Goal: Task Accomplishment & Management: Use online tool/utility

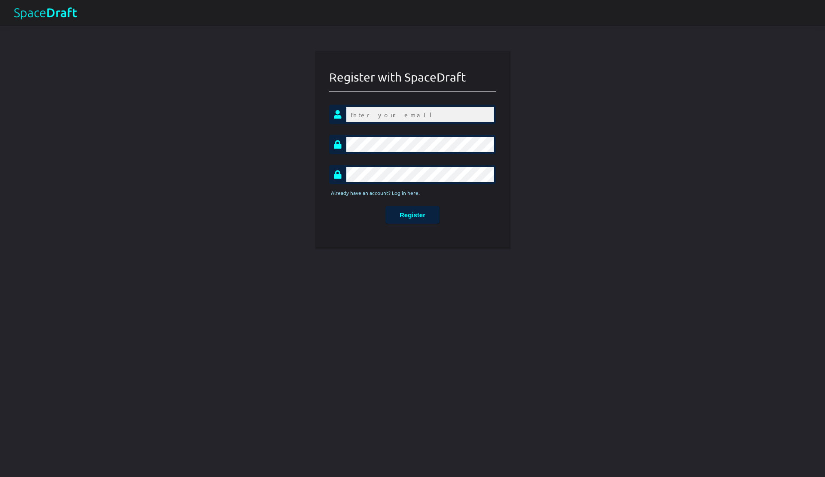
type input "[EMAIL_ADDRESS][DOMAIN_NAME]"
click at [376, 117] on input "[EMAIL_ADDRESS][DOMAIN_NAME]" at bounding box center [412, 114] width 167 height 19
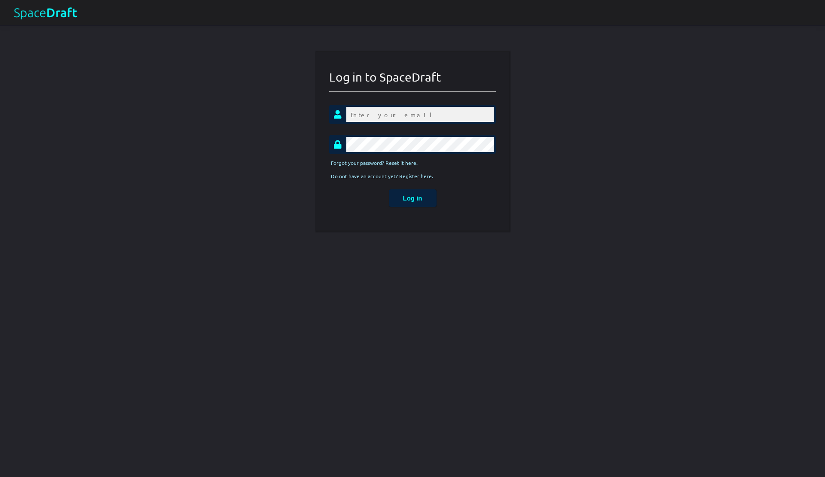
type input "[EMAIL_ADDRESS][DOMAIN_NAME]"
click at [360, 117] on input "[EMAIL_ADDRESS][DOMAIN_NAME]" at bounding box center [412, 114] width 167 height 19
click at [346, 190] on div "Log in" at bounding box center [412, 198] width 167 height 18
click at [333, 138] on div at bounding box center [412, 144] width 167 height 19
drag, startPoint x: 407, startPoint y: 115, endPoint x: 324, endPoint y: 109, distance: 83.1
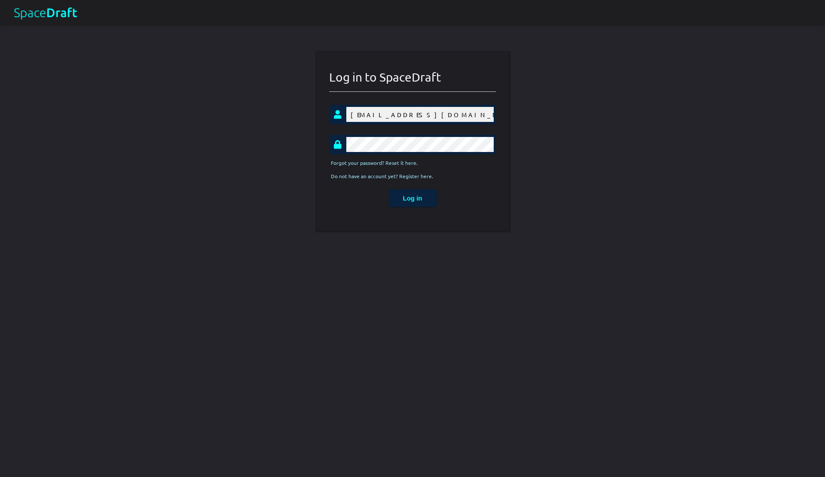
click at [324, 109] on div "Log in to SpaceDraft [EMAIL_ADDRESS][DOMAIN_NAME] Forgot your password? Reset i…" at bounding box center [412, 142] width 193 height 180
click at [327, 171] on div "Log in to SpaceDraft [EMAIL_ADDRESS][DOMAIN_NAME] Forgot your password? Reset i…" at bounding box center [412, 142] width 193 height 180
click at [413, 205] on button "Log in" at bounding box center [413, 198] width 48 height 18
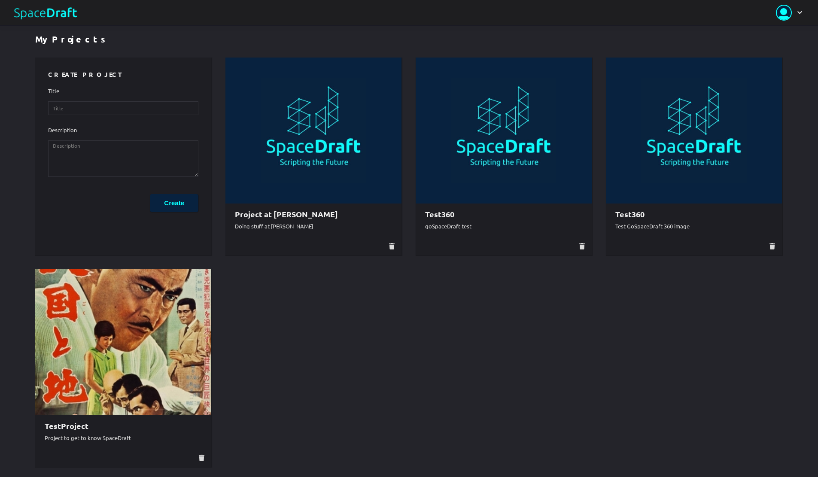
scroll to position [8, 0]
click at [169, 360] on img at bounding box center [123, 341] width 176 height 146
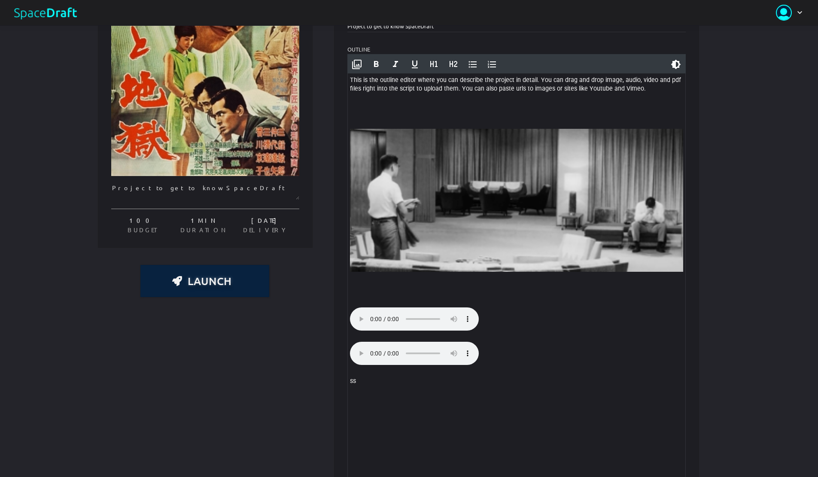
scroll to position [182, 0]
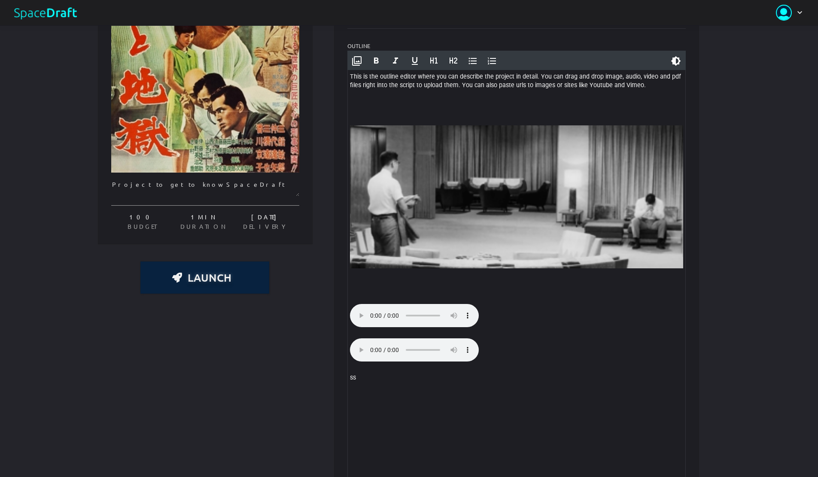
click at [450, 183] on img at bounding box center [516, 196] width 333 height 143
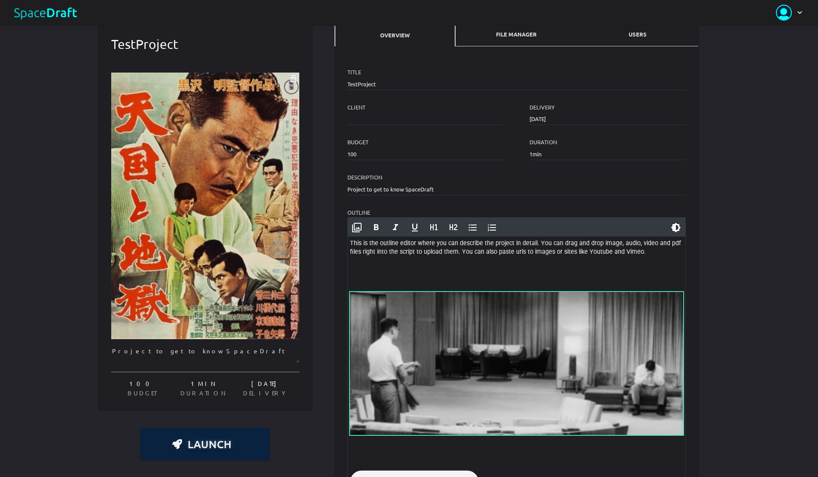
scroll to position [0, 0]
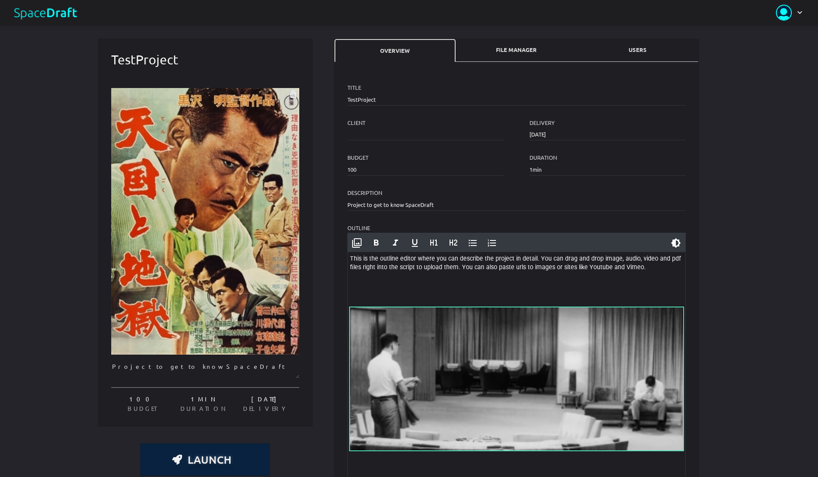
click at [225, 244] on img at bounding box center [205, 221] width 188 height 267
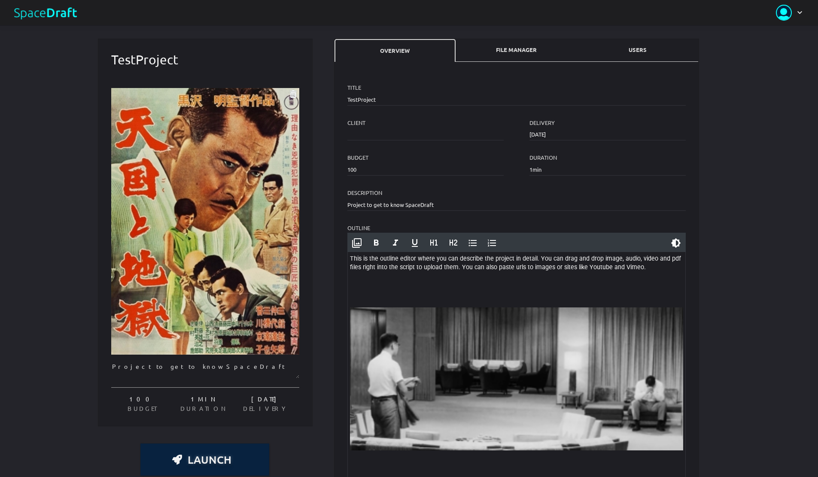
click at [41, 11] on link at bounding box center [45, 13] width 64 height 14
